Goal: Navigation & Orientation: Find specific page/section

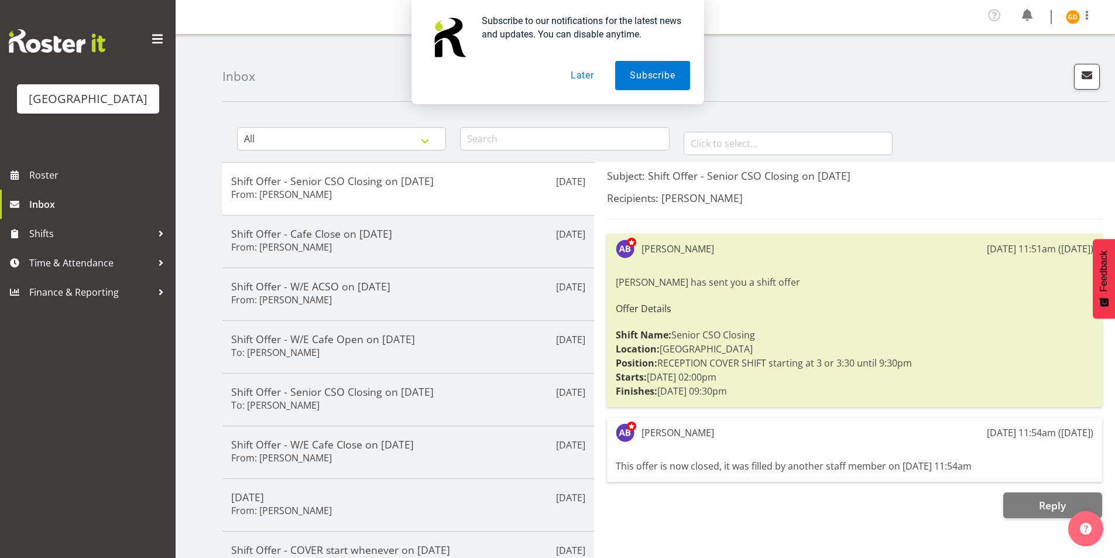
click at [1091, 14] on div "Subscribe to our notifications for the latest news and updates. You can disable…" at bounding box center [557, 52] width 1115 height 104
click at [598, 76] on button "Later" at bounding box center [582, 75] width 53 height 29
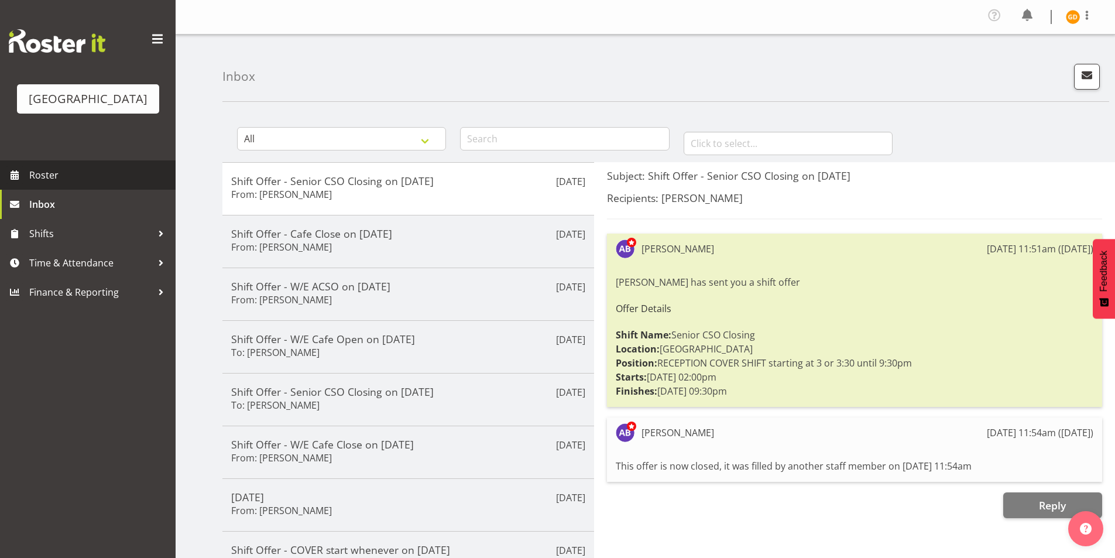
click at [67, 161] on link "Roster" at bounding box center [88, 174] width 176 height 29
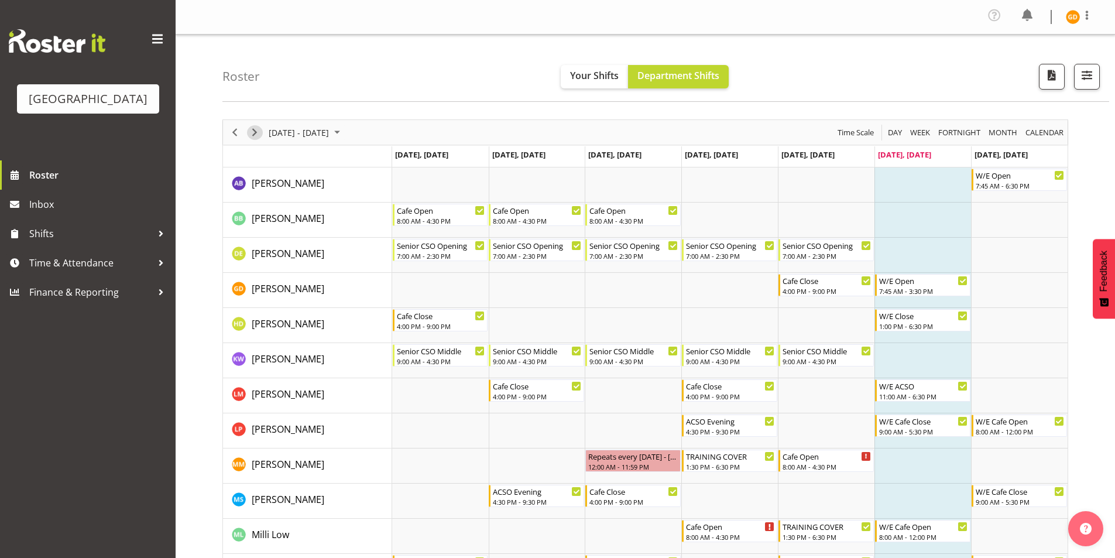
click at [258, 136] on span "Next" at bounding box center [255, 132] width 14 height 15
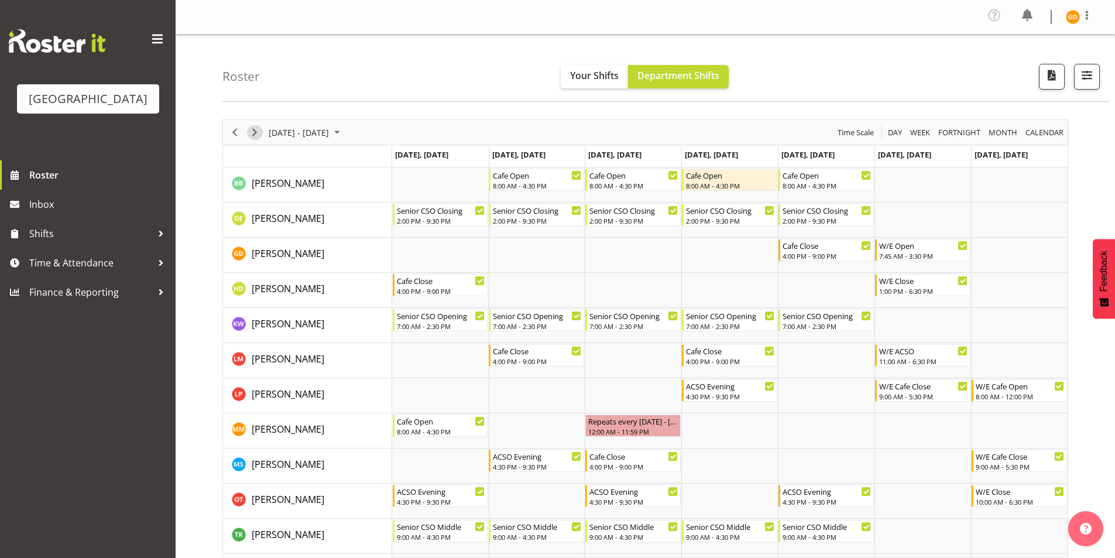
click at [260, 135] on span "Next" at bounding box center [255, 132] width 14 height 15
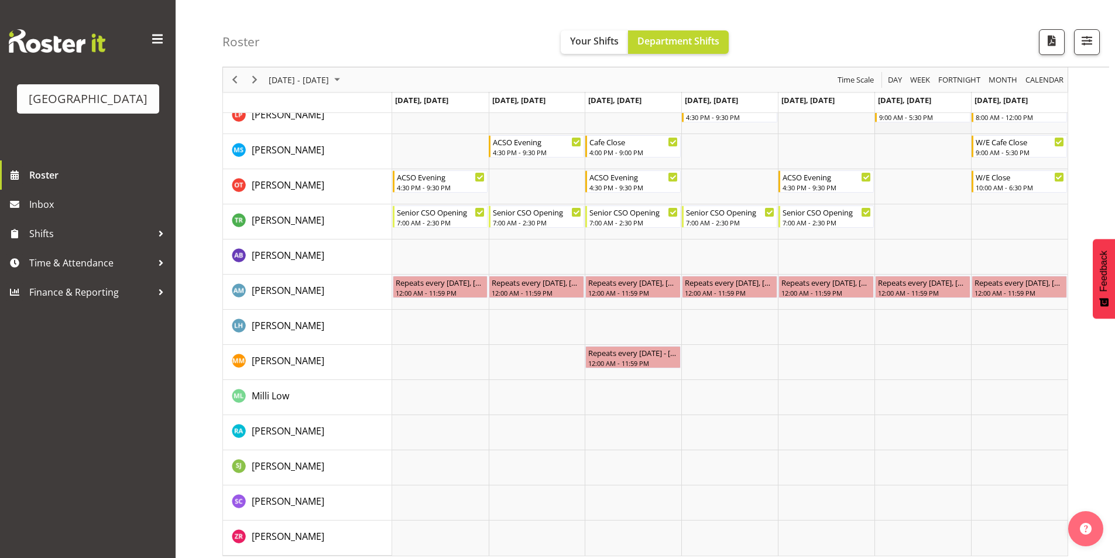
scroll to position [286, 0]
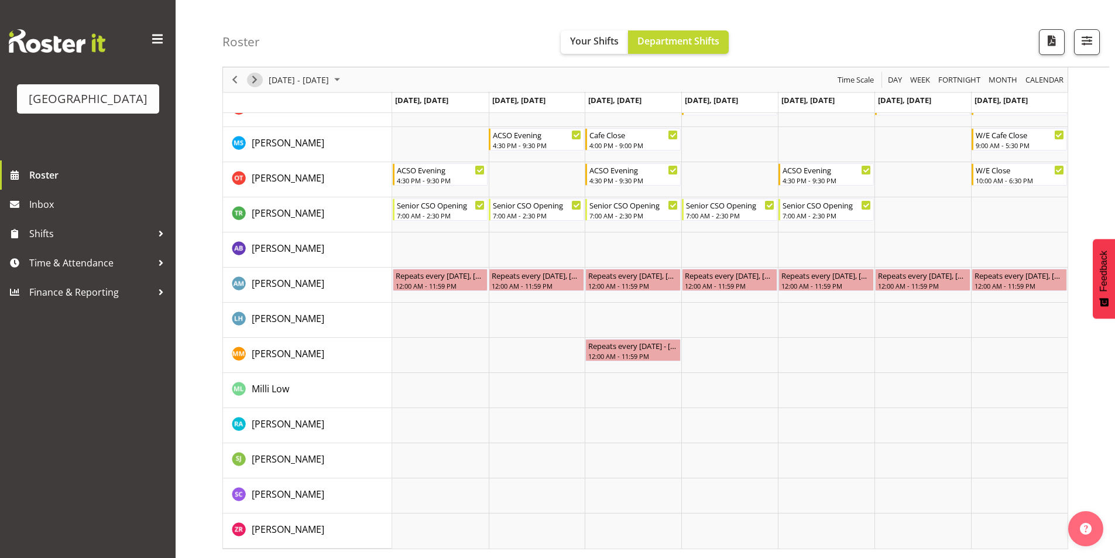
click at [258, 75] on span "Next" at bounding box center [255, 80] width 14 height 15
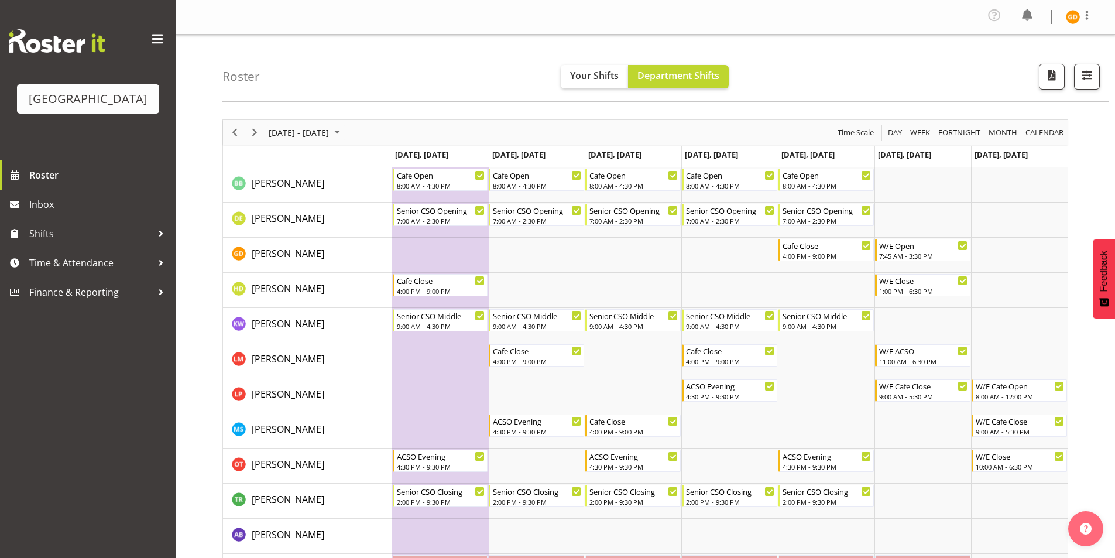
click at [1072, 9] on div at bounding box center [1080, 17] width 28 height 18
click at [1027, 76] on div "Profile Log Out" at bounding box center [1037, 54] width 112 height 52
click at [1021, 66] on link "Log Out" at bounding box center [1037, 64] width 112 height 21
